Goal: Find contact information: Find contact information

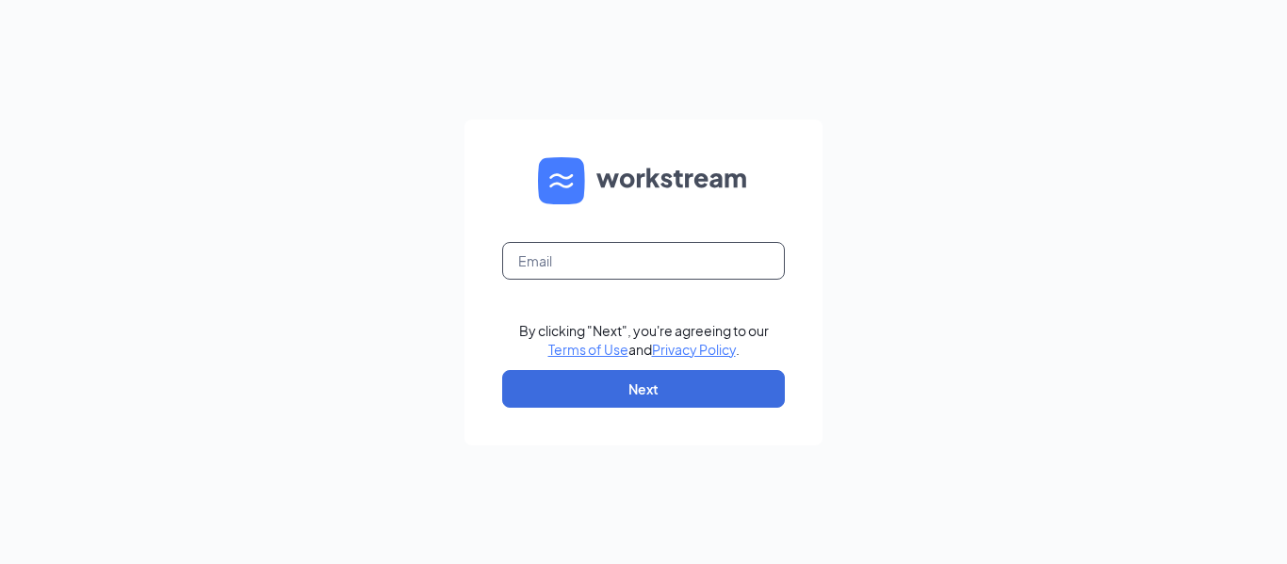
click at [530, 252] on input "text" at bounding box center [643, 261] width 283 height 38
type input "yjackson@tampastadiumcfa.com"
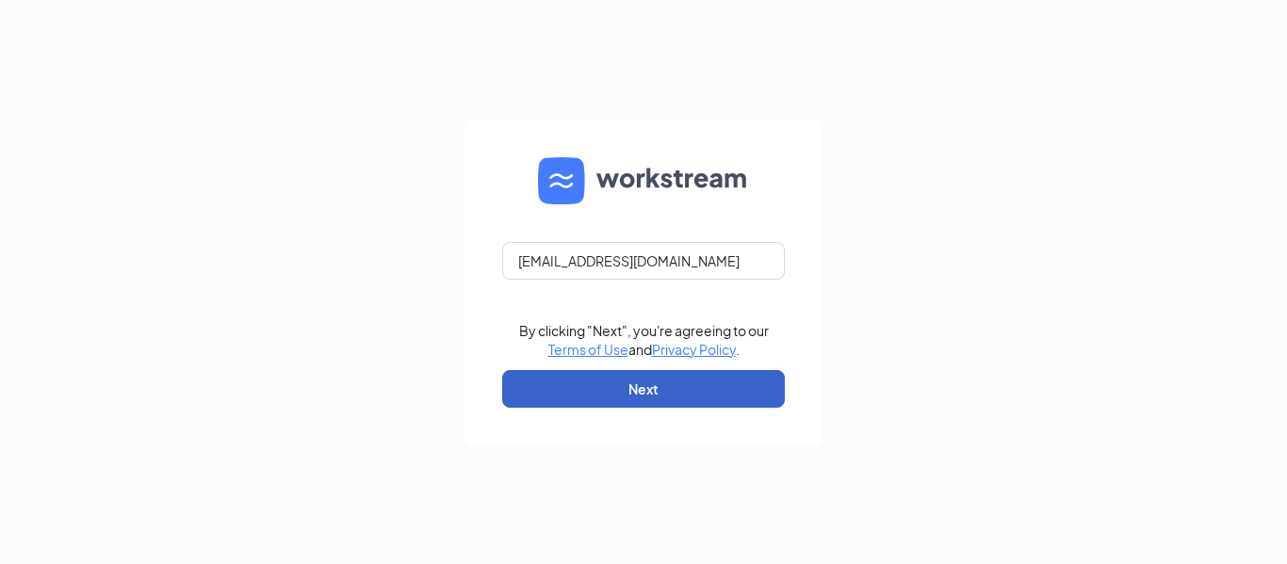
click at [548, 402] on button "Next" at bounding box center [643, 389] width 283 height 38
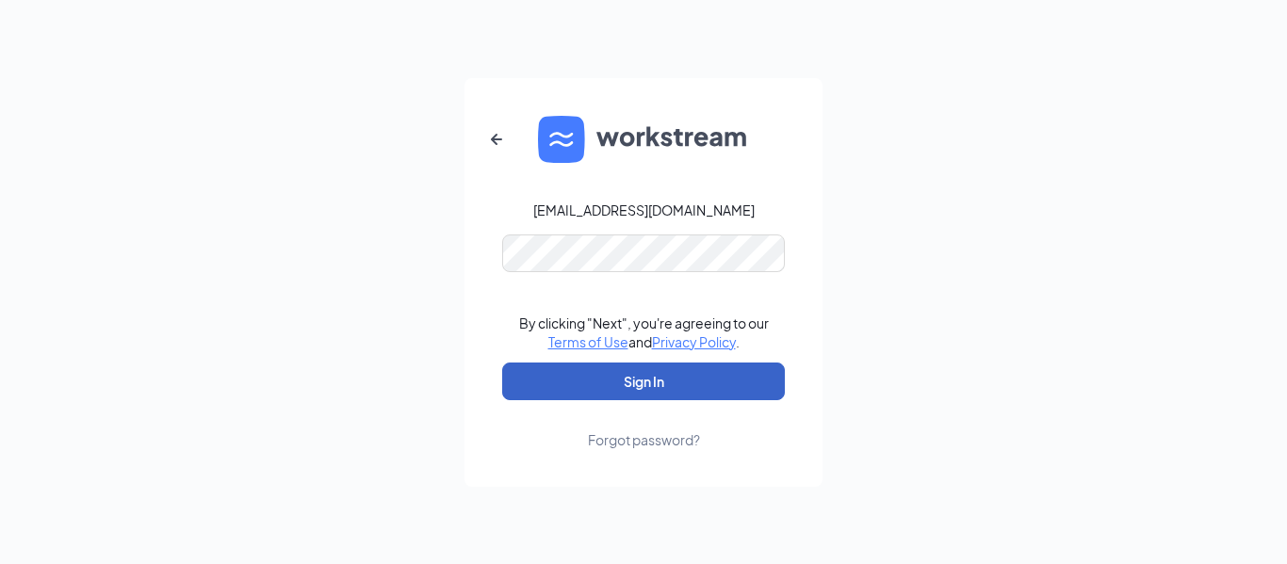
click at [533, 379] on button "Sign In" at bounding box center [643, 382] width 283 height 38
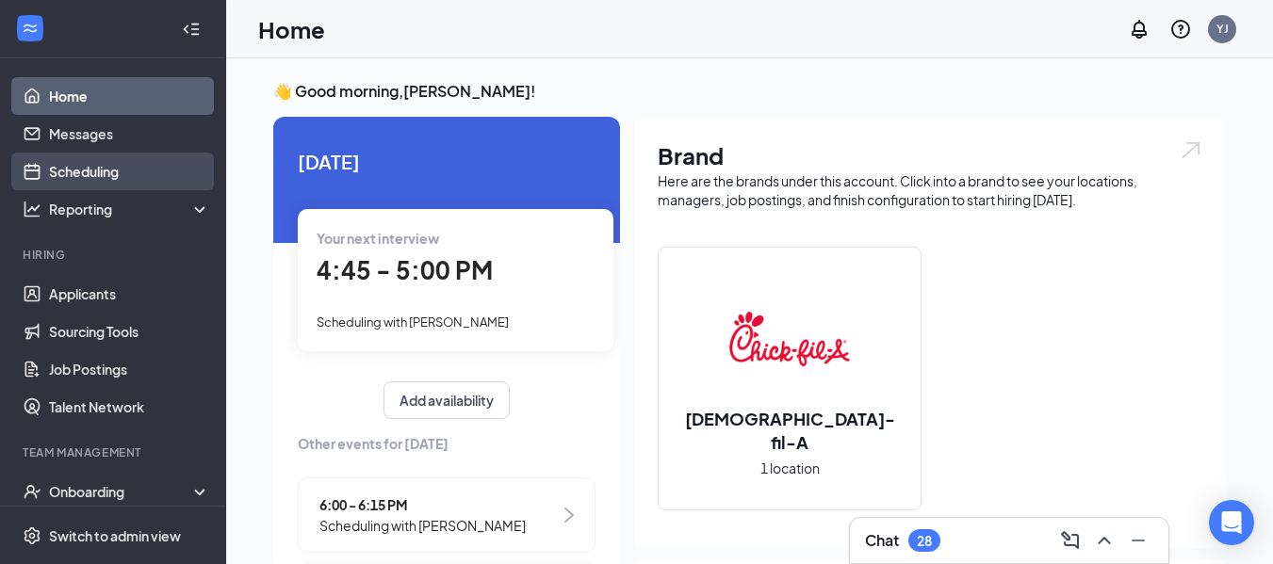
click at [104, 171] on link "Scheduling" at bounding box center [129, 172] width 161 height 38
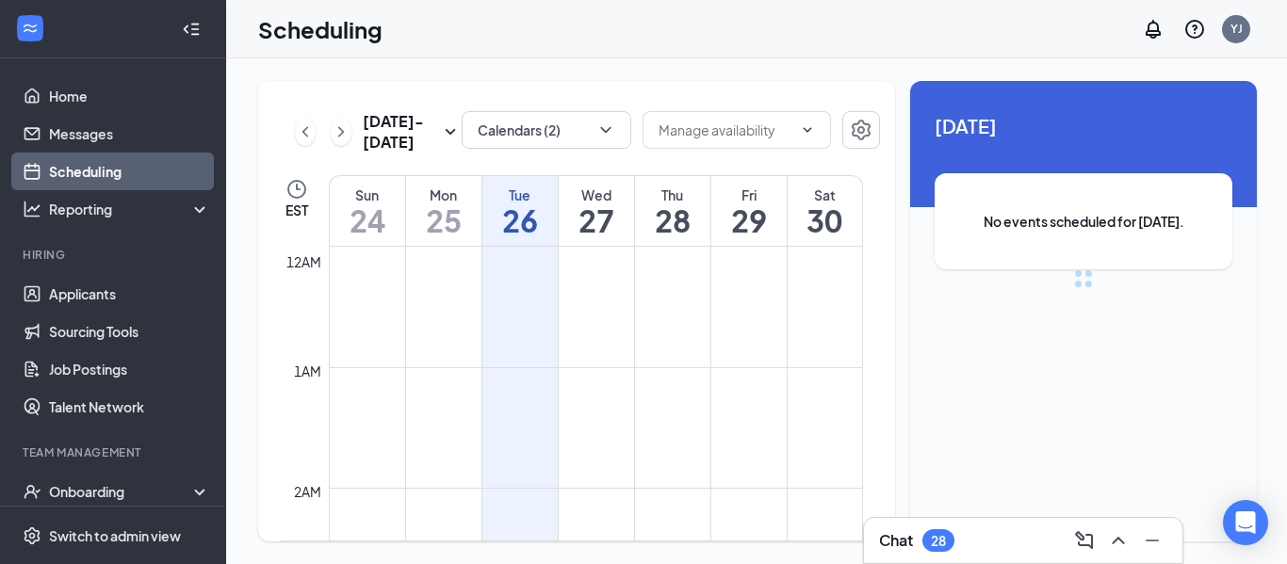
scroll to position [926, 0]
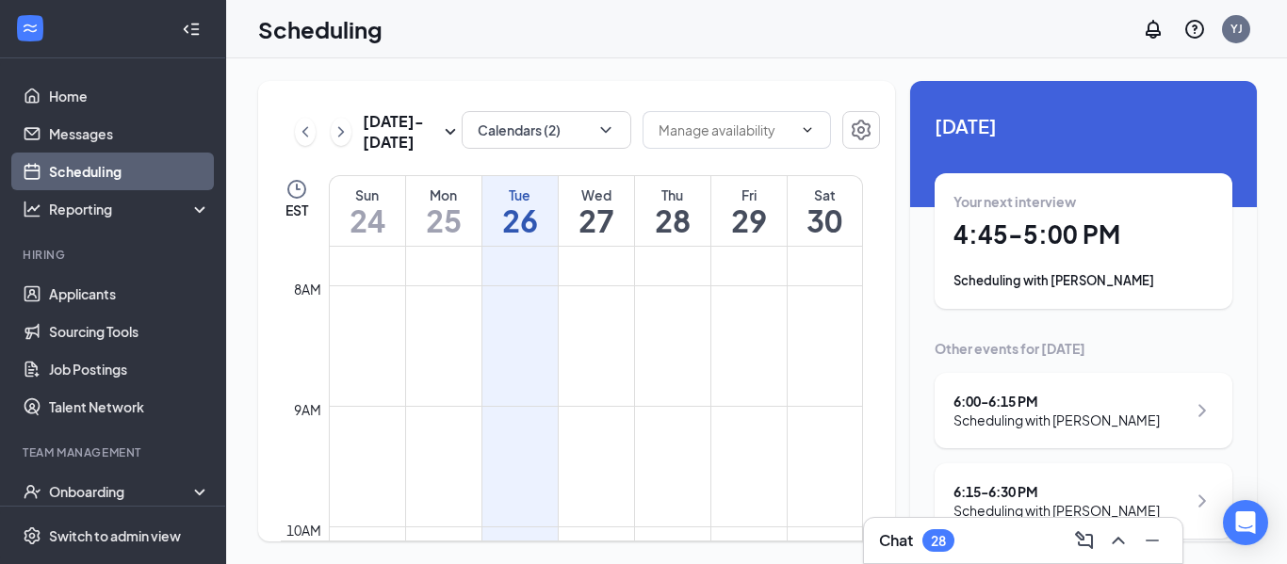
click at [606, 204] on h1 "27" at bounding box center [596, 220] width 75 height 32
click at [610, 220] on h1 "27" at bounding box center [596, 220] width 75 height 32
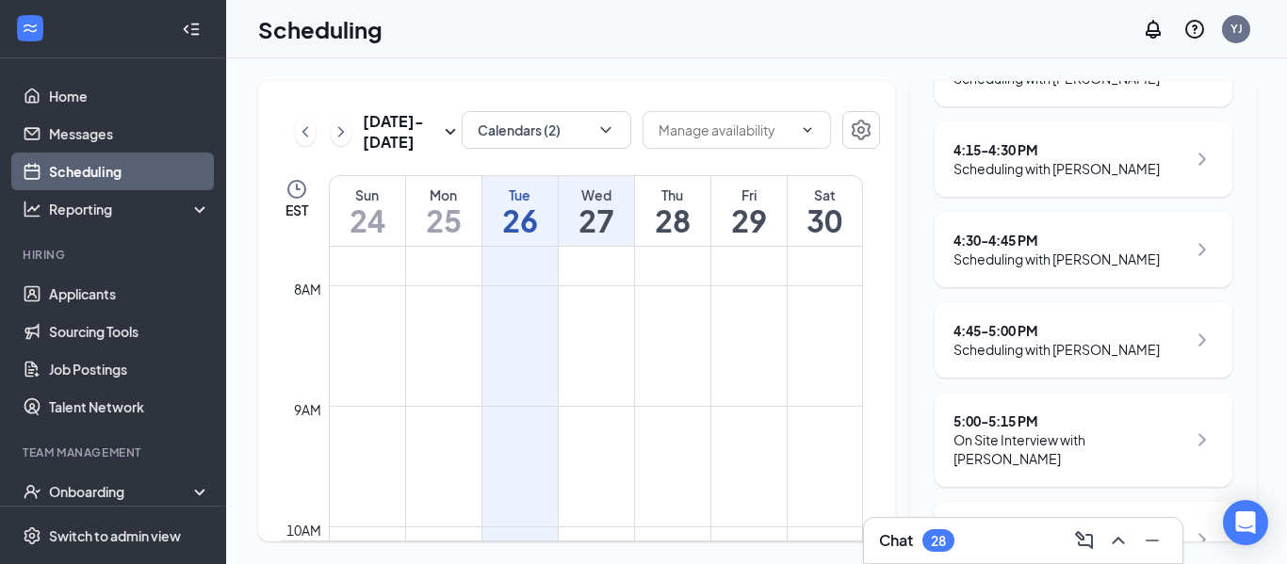
scroll to position [495, 0]
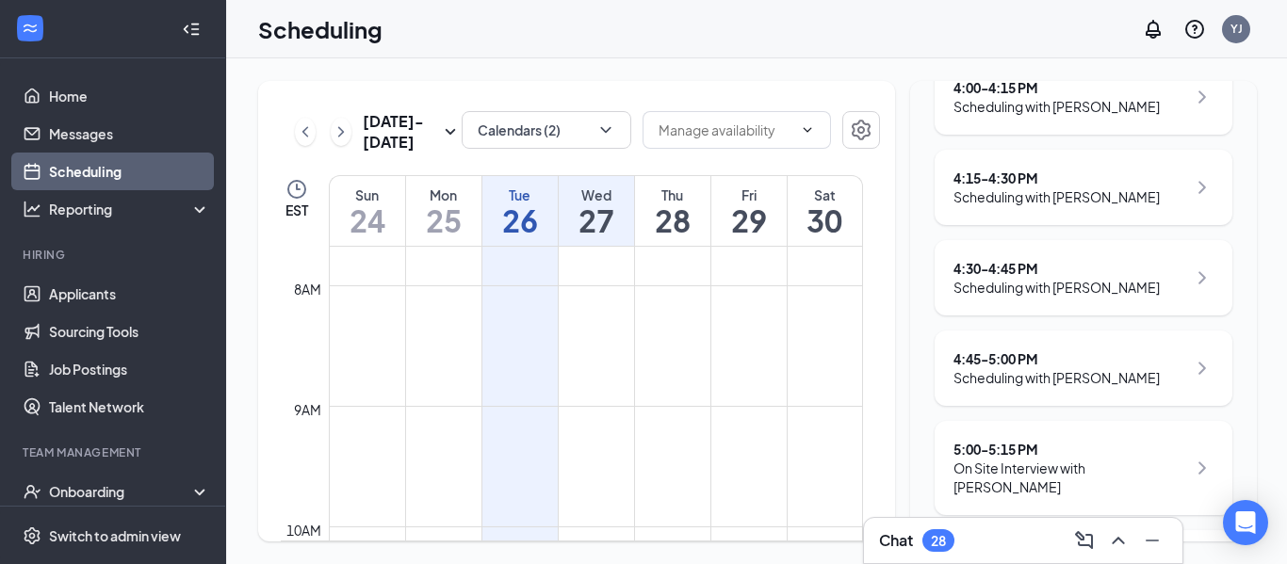
click at [1121, 255] on div "4:30 - 4:45 PM Scheduling with [PERSON_NAME]" at bounding box center [1084, 277] width 298 height 75
drag, startPoint x: 1107, startPoint y: 277, endPoint x: 1086, endPoint y: 307, distance: 36.6
click at [1108, 277] on div "4:30 - 4:45 PM" at bounding box center [1056, 268] width 206 height 19
click at [1019, 270] on div "4:30 - 4:45 PM" at bounding box center [1056, 268] width 206 height 19
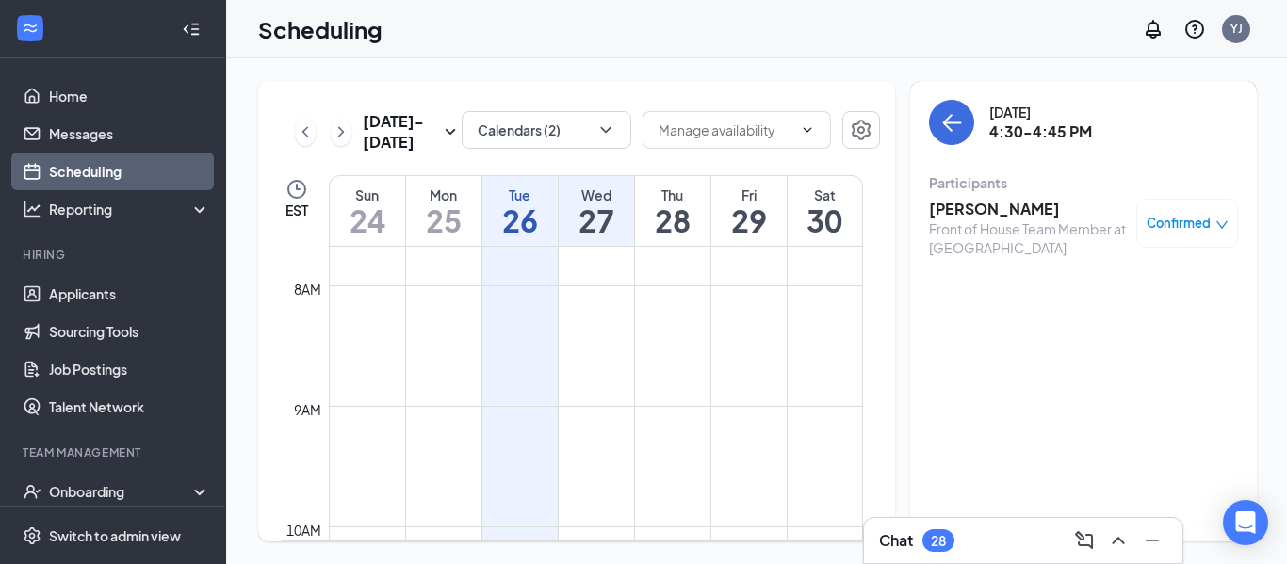
click at [973, 218] on h3 "[PERSON_NAME]" at bounding box center [1028, 209] width 198 height 21
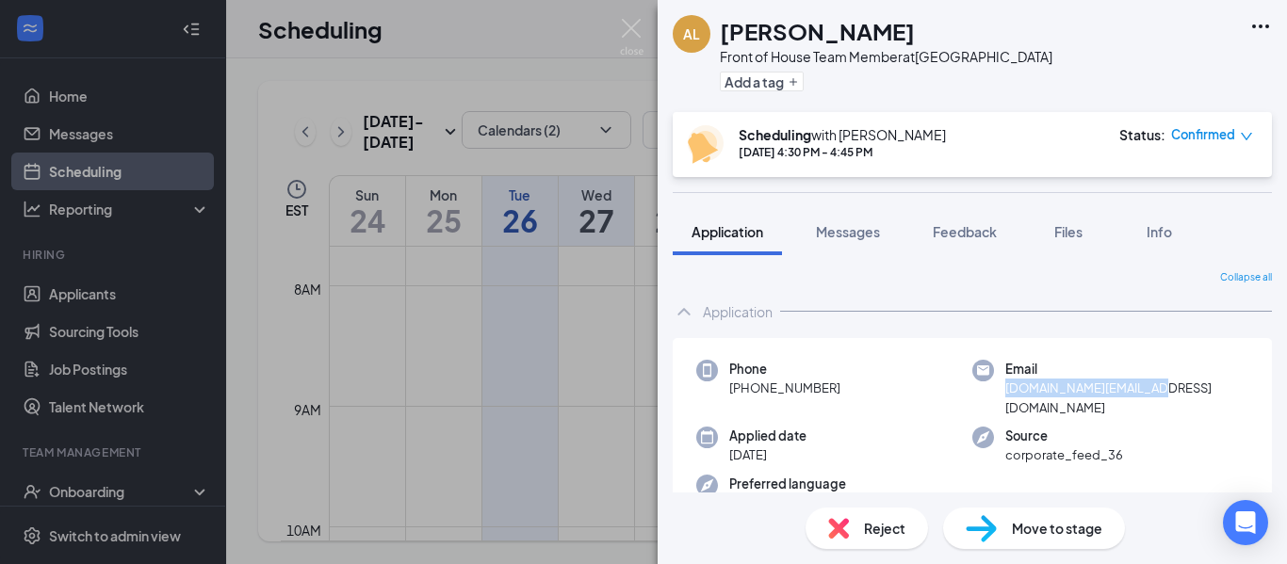
drag, startPoint x: 1154, startPoint y: 394, endPoint x: 996, endPoint y: 393, distance: 158.3
click at [996, 393] on div "Email [DOMAIN_NAME][EMAIL_ADDRESS][DOMAIN_NAME]" at bounding box center [1110, 388] width 276 height 57
copy span "[DOMAIN_NAME][EMAIL_ADDRESS][DOMAIN_NAME]"
click at [642, 28] on img at bounding box center [632, 37] width 24 height 37
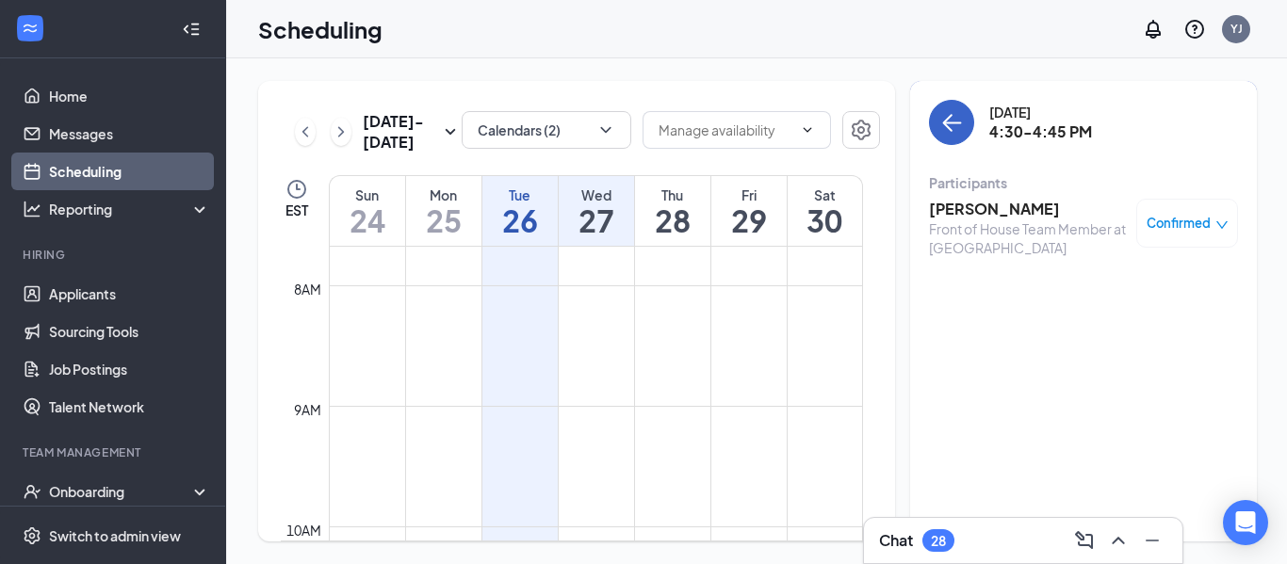
click at [945, 125] on icon "ArrowLeft" at bounding box center [947, 123] width 9 height 18
